Goal: Task Accomplishment & Management: Manage account settings

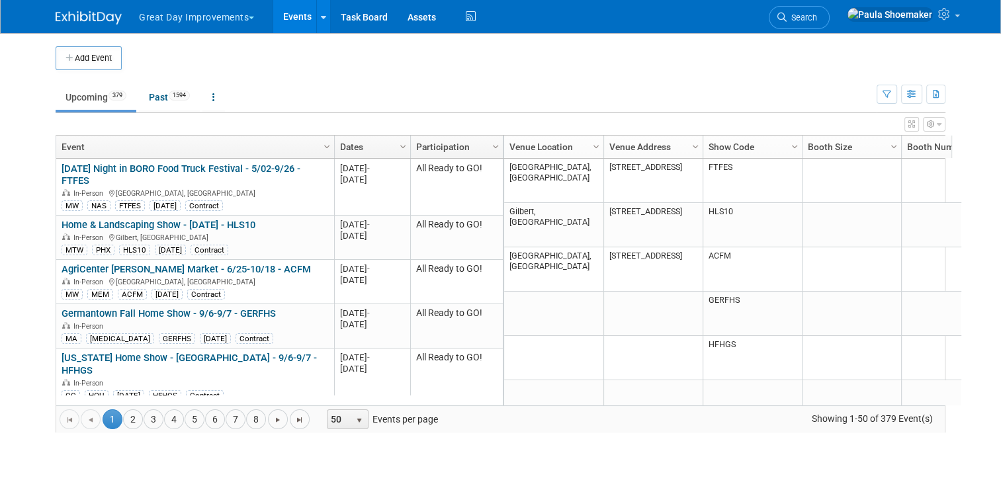
click at [942, 124] on icon "button" at bounding box center [939, 124] width 5 height 8
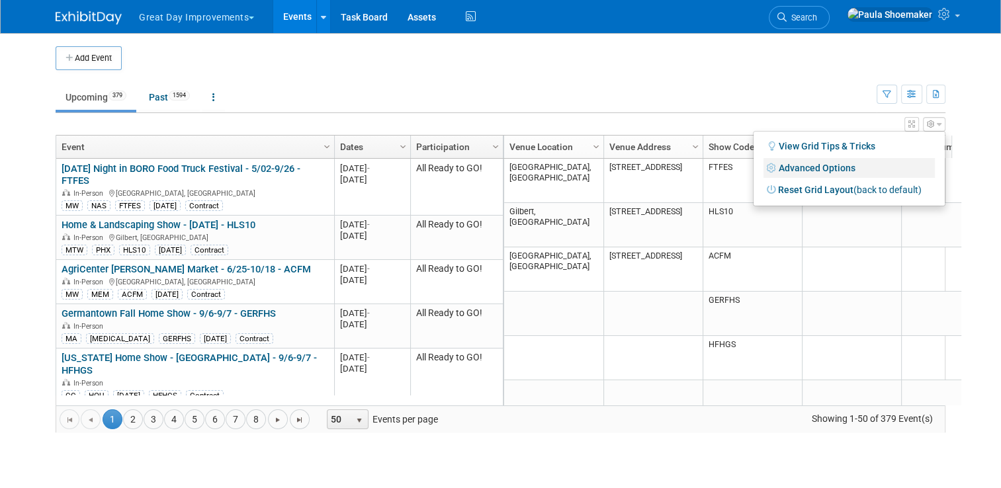
click at [841, 171] on link "Advanced Options" at bounding box center [849, 168] width 171 height 20
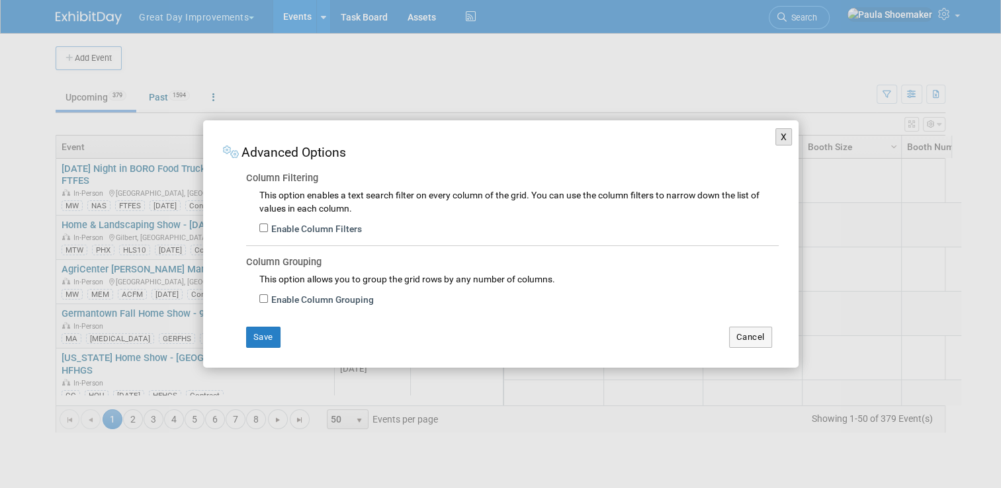
click at [781, 142] on button "X" at bounding box center [783, 136] width 17 height 17
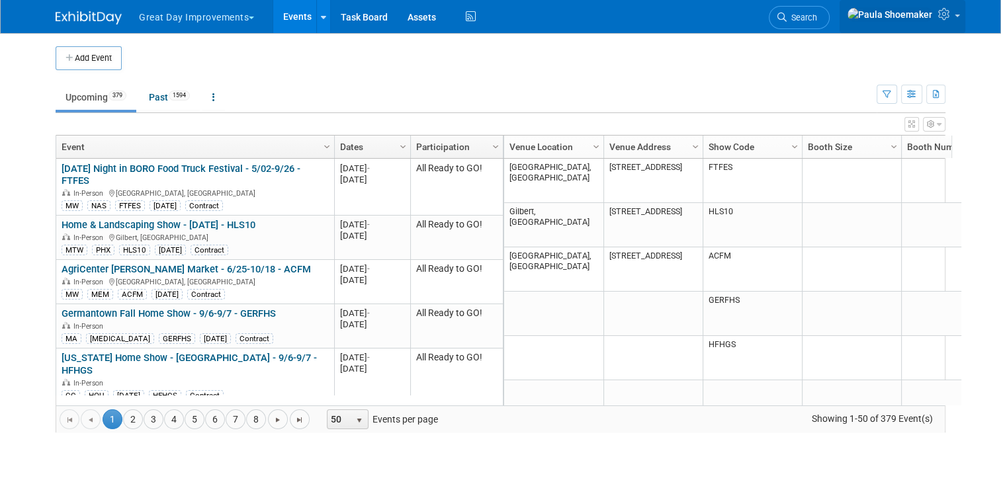
click at [965, 15] on link at bounding box center [903, 16] width 126 height 33
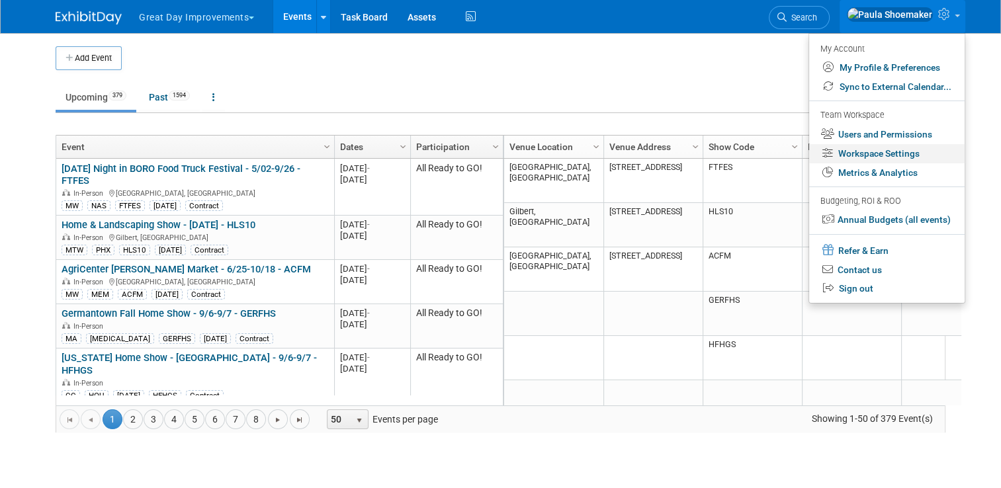
click at [863, 161] on link "Workspace Settings" at bounding box center [886, 153] width 155 height 19
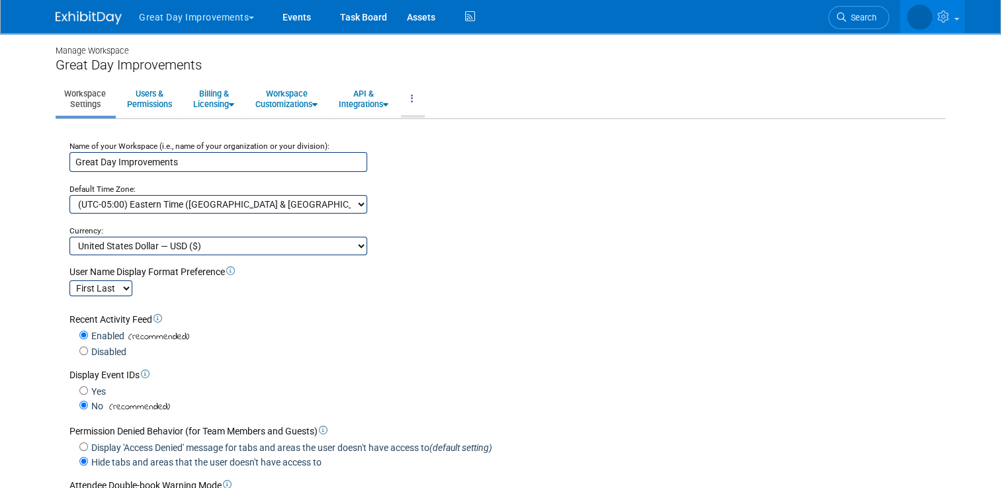
click at [412, 97] on icon at bounding box center [412, 98] width 3 height 9
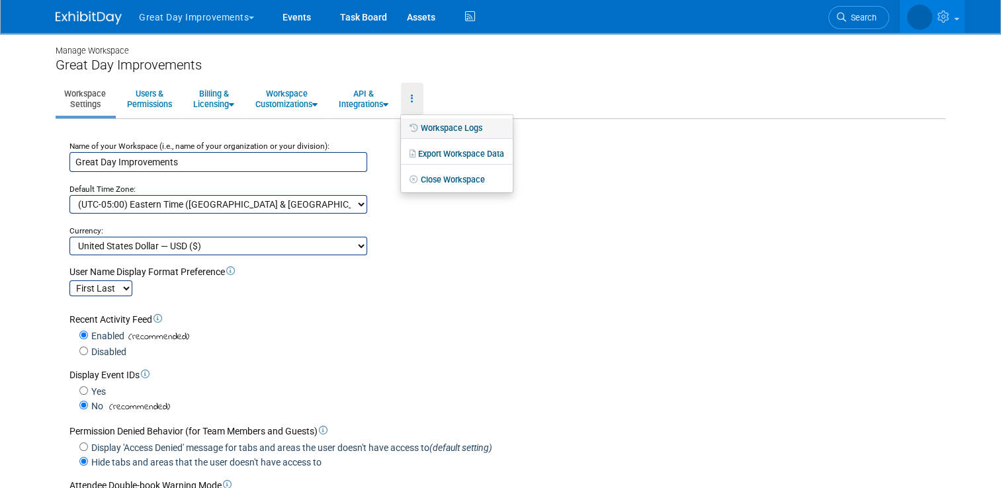
click at [450, 128] on link "Workspace Logs" at bounding box center [457, 128] width 112 height 20
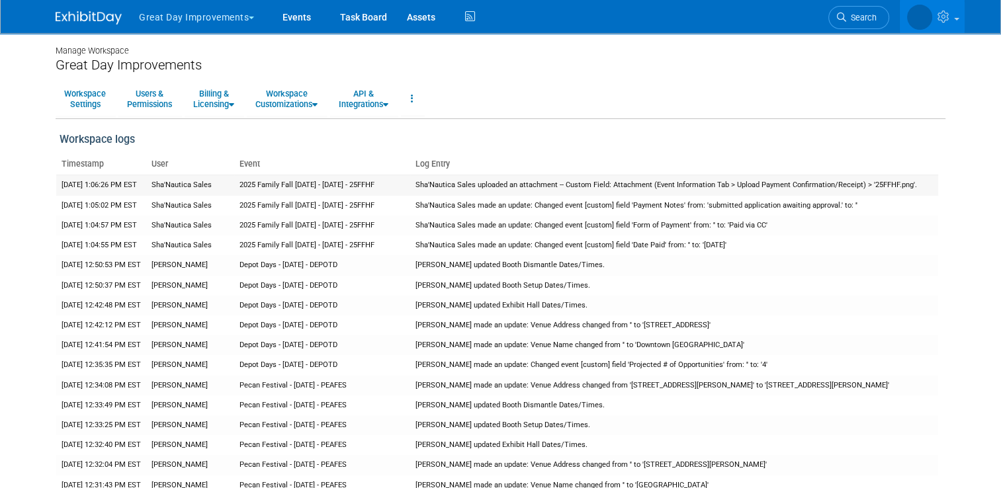
click at [471, 191] on td "Sha'Nautica Sales uploaded an attachment -- Custom Field: Attachment (Event Inf…" at bounding box center [674, 185] width 528 height 21
click at [416, 101] on link at bounding box center [412, 99] width 22 height 32
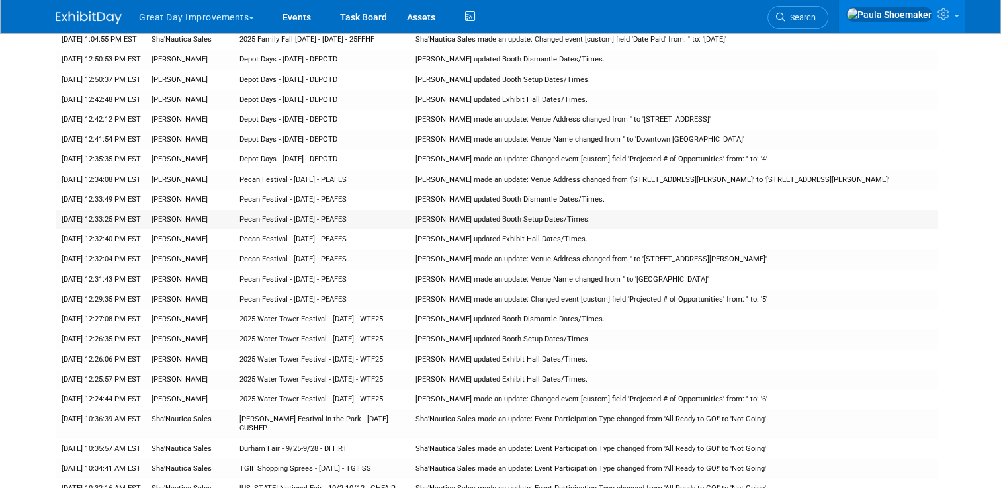
scroll to position [198, 0]
